Goal: Task Accomplishment & Management: Complete application form

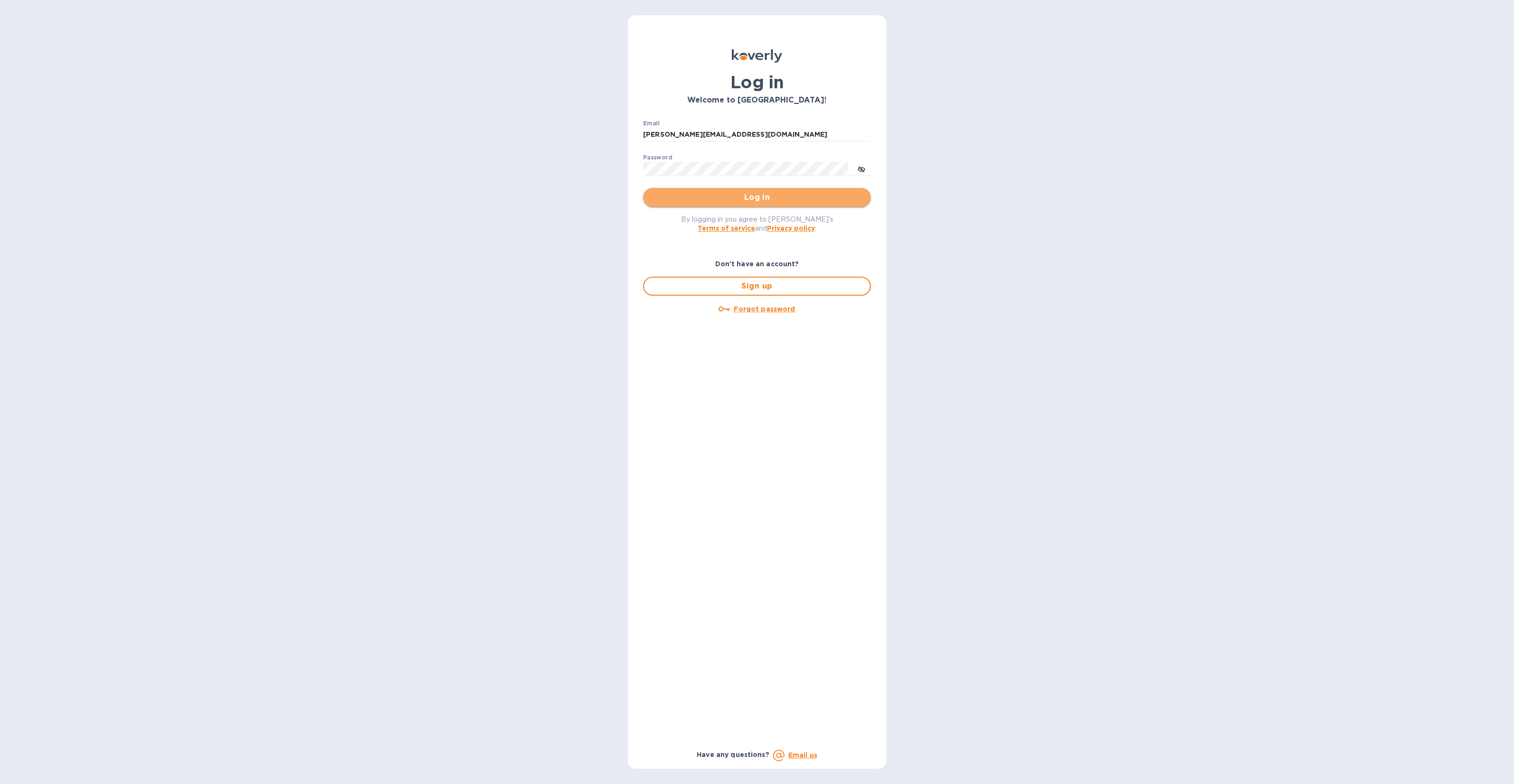
click at [770, 200] on span "Log in" at bounding box center [757, 197] width 213 height 11
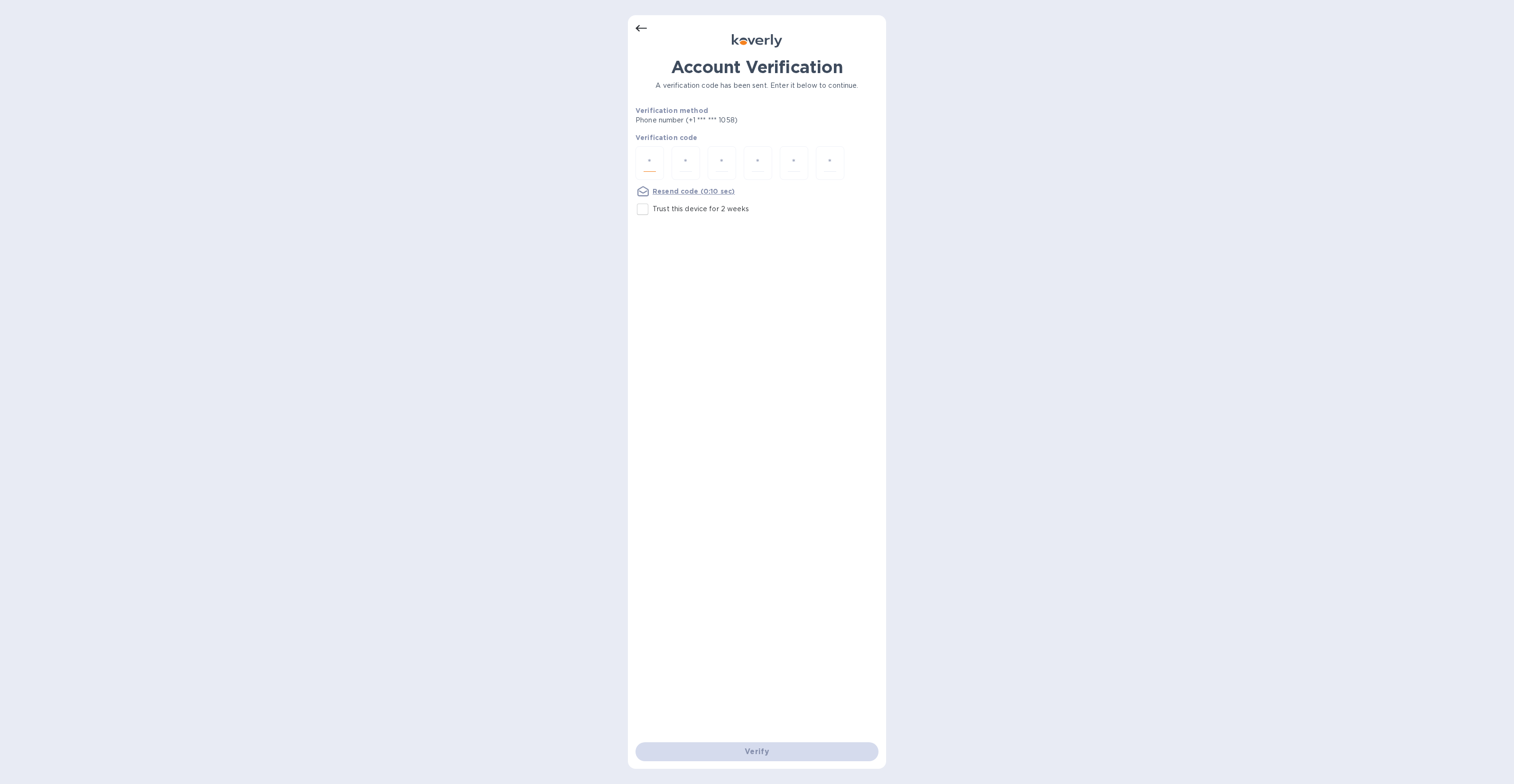
click at [655, 164] on input "number" at bounding box center [649, 163] width 12 height 18
type input "4"
type input "5"
type input "1"
type input "5"
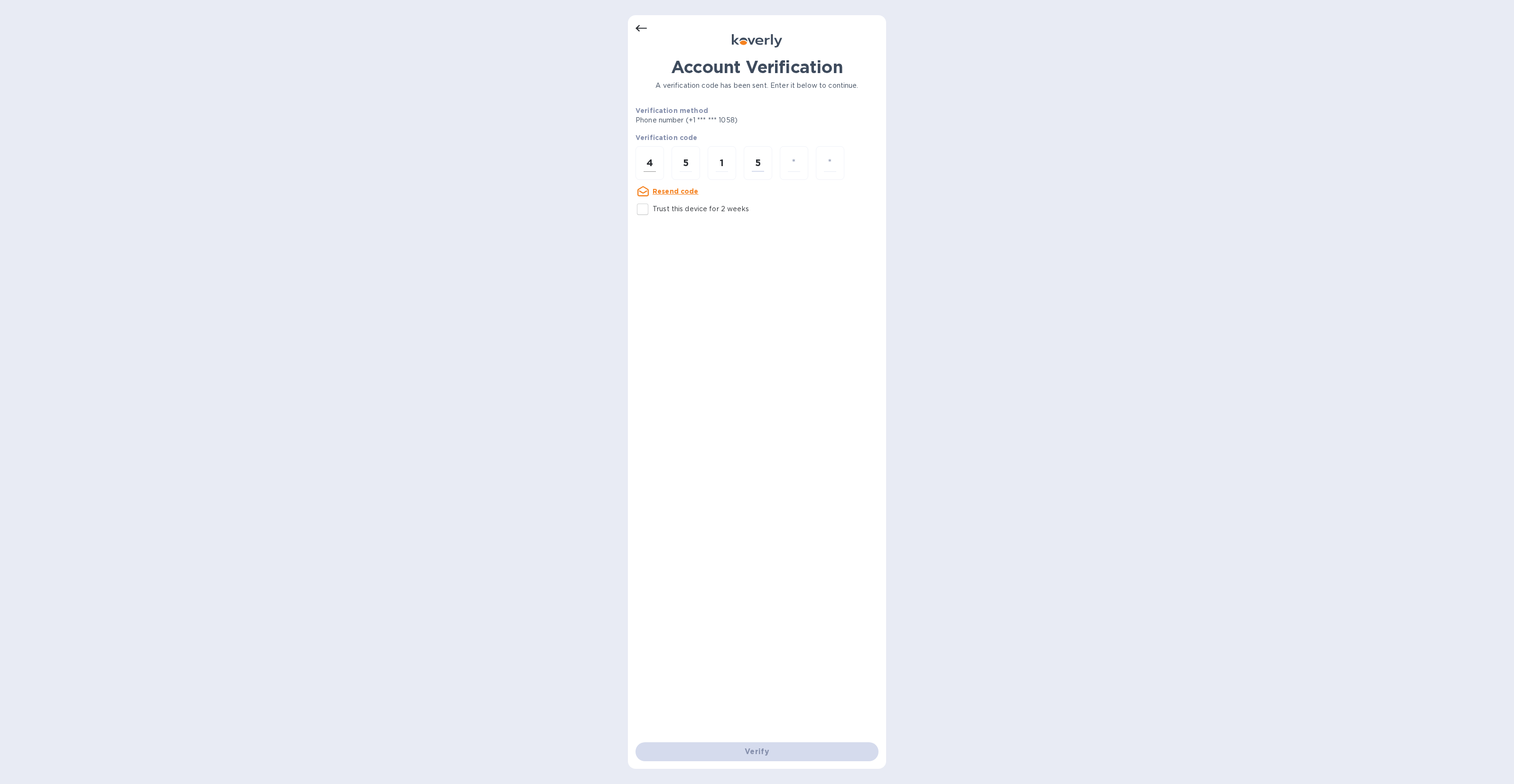
type input "8"
type input "9"
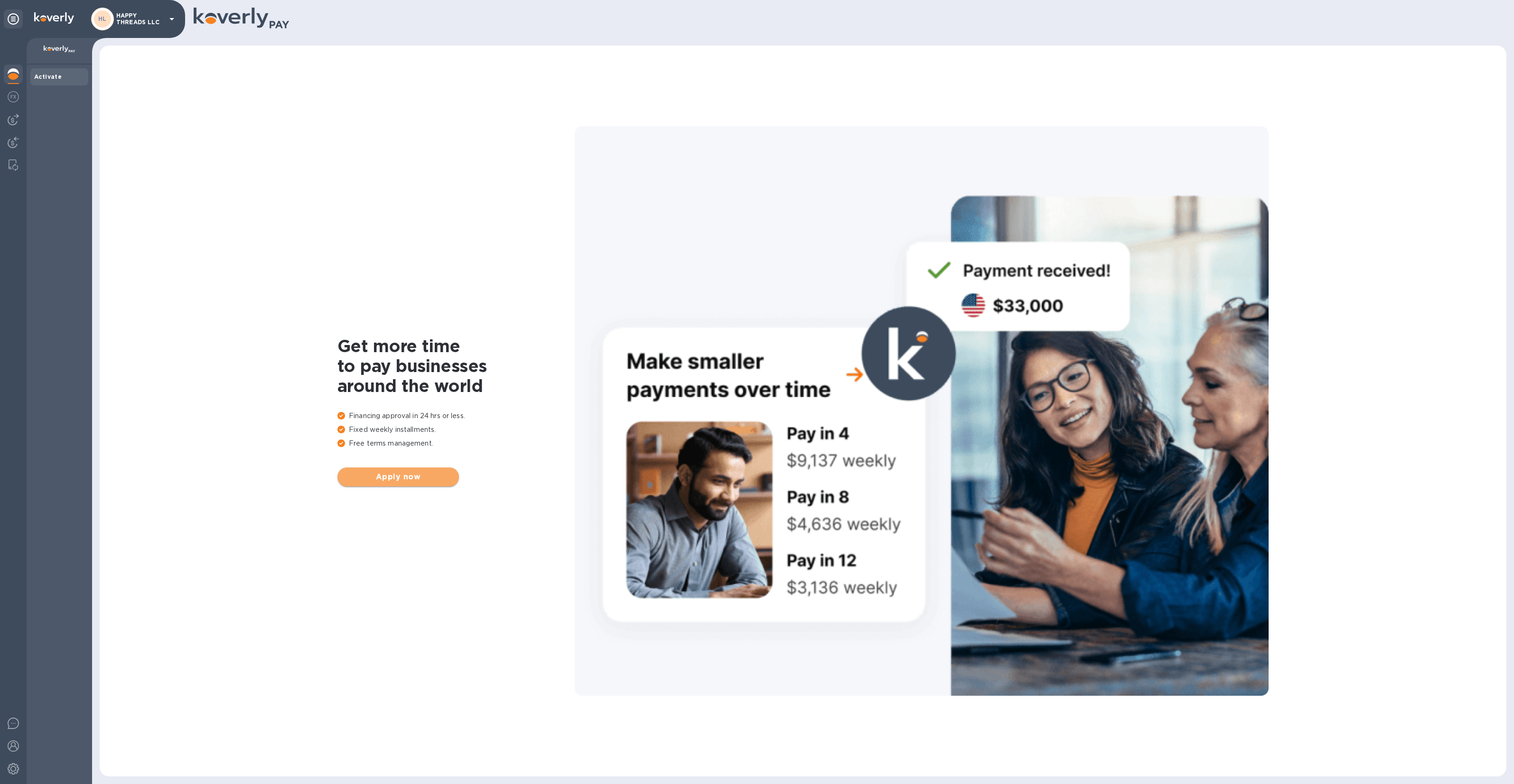
click at [412, 475] on span "Apply now" at bounding box center [398, 477] width 106 height 11
